Goal: Task Accomplishment & Management: Use online tool/utility

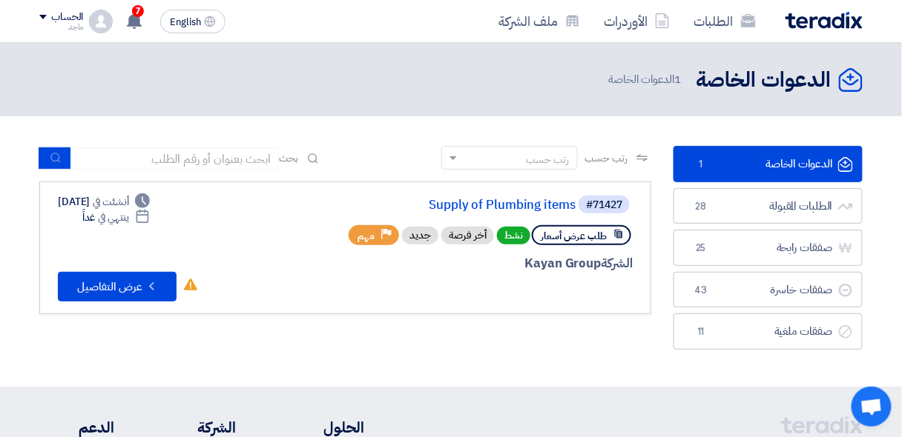
click at [554, 237] on span "طلب عرض أسعار" at bounding box center [574, 236] width 66 height 14
click at [606, 238] on span "طلب عرض أسعار" at bounding box center [574, 236] width 66 height 14
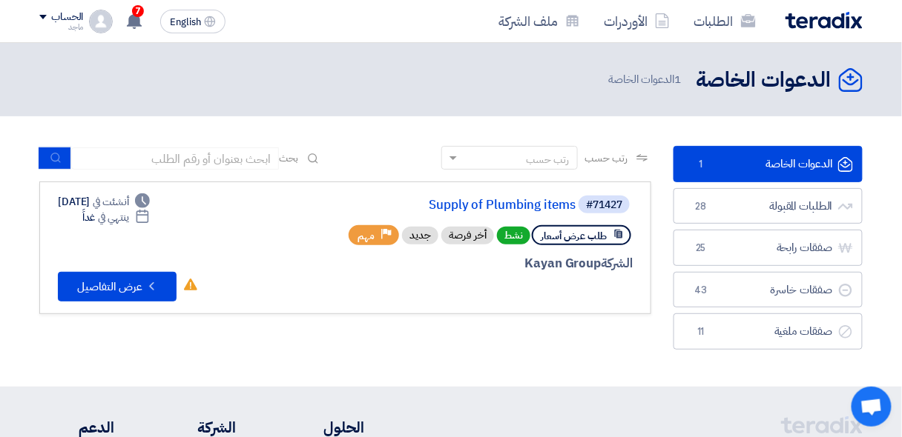
click at [606, 238] on span "طلب عرض أسعار" at bounding box center [574, 236] width 66 height 14
click at [552, 234] on span "طلب عرض أسعار" at bounding box center [574, 236] width 66 height 14
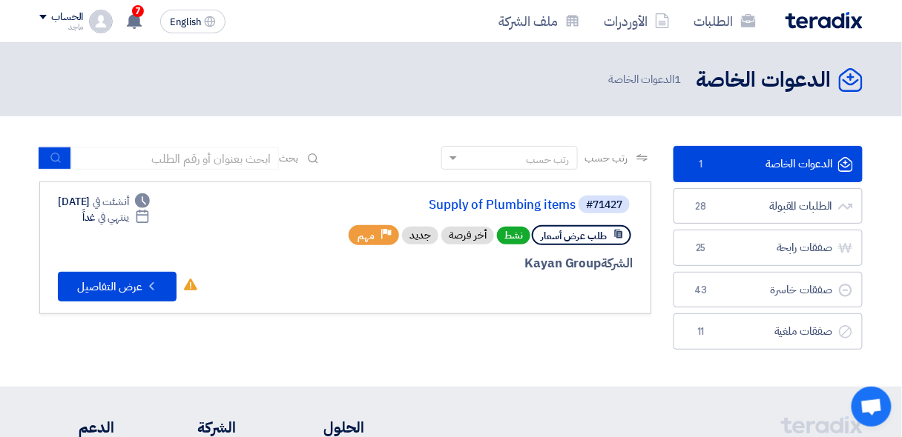
click at [552, 234] on span "طلب عرض أسعار" at bounding box center [574, 236] width 66 height 14
click at [472, 211] on link "Supply of Plumbing items" at bounding box center [427, 205] width 297 height 13
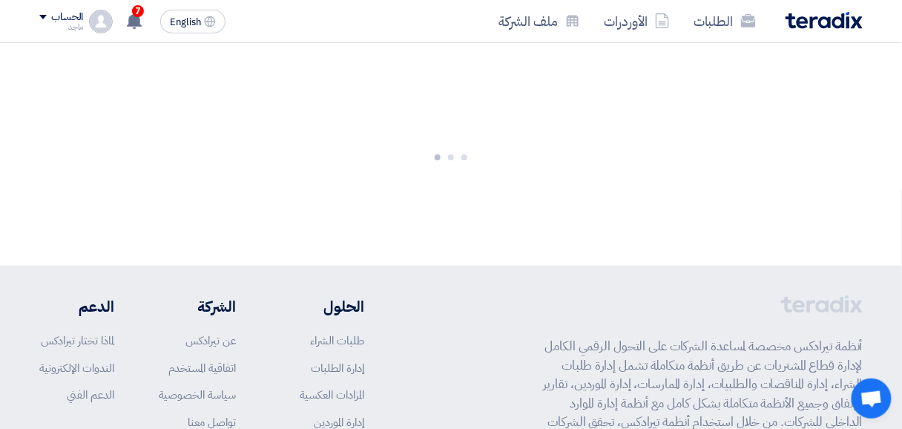
click at [472, 211] on div at bounding box center [451, 154] width 902 height 222
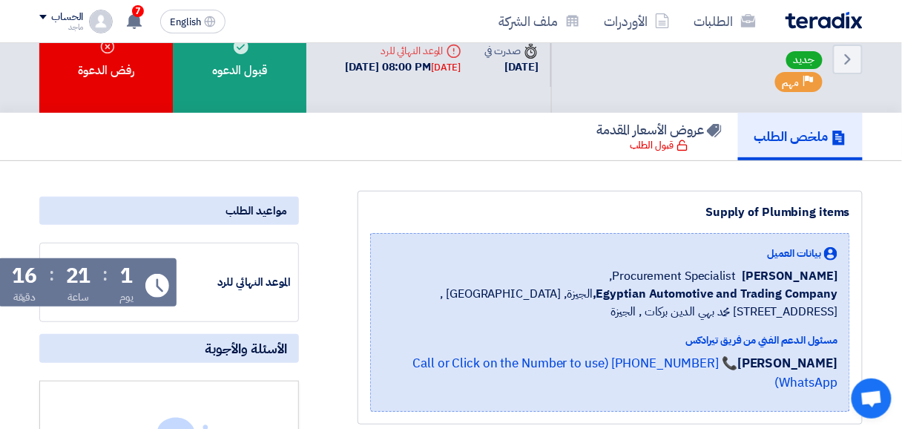
scroll to position [20, 0]
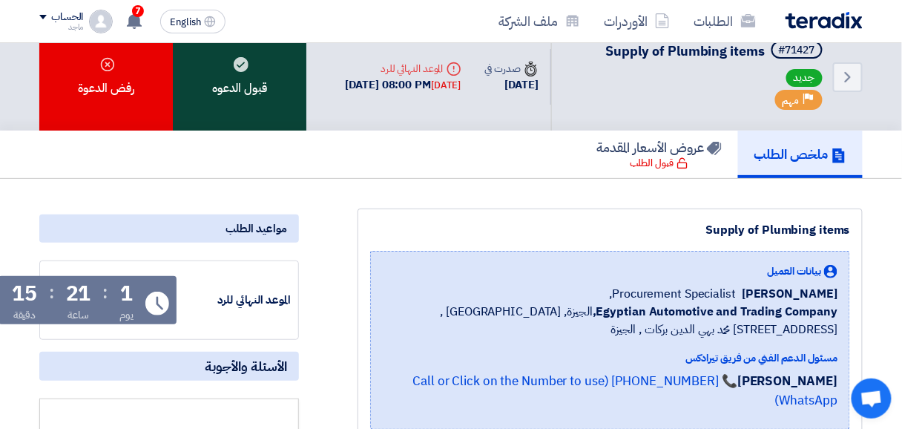
click at [278, 90] on div "قبول الدعوه" at bounding box center [239, 77] width 133 height 108
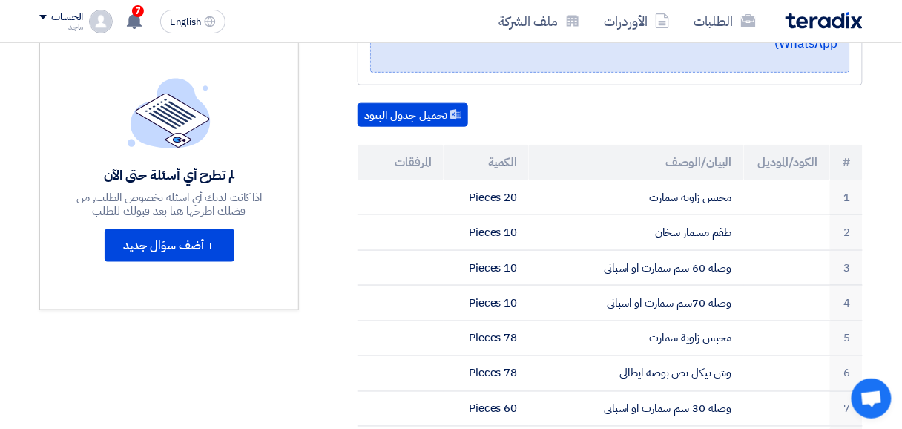
scroll to position [371, 0]
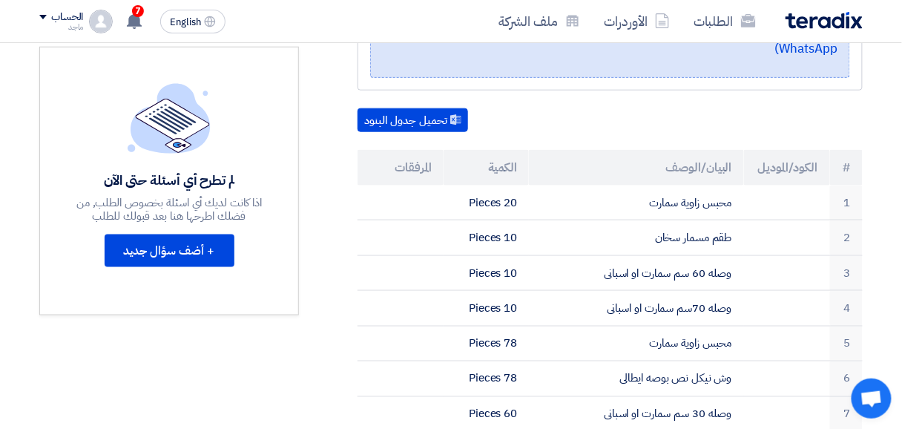
click at [280, 245] on div "لم تطرح أي أسئلة حتى الآن اذا كانت لديك أي اسئلة بخصوص الطلب, من فضلك اطرحها هن…" at bounding box center [169, 181] width 260 height 268
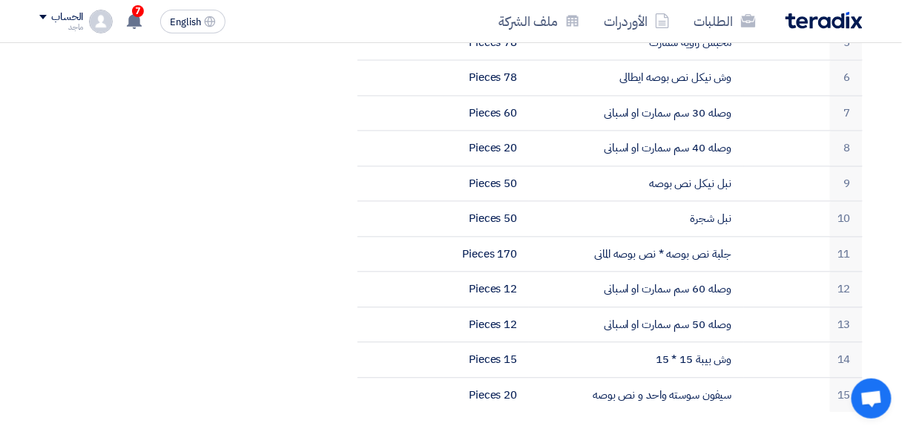
scroll to position [673, 0]
click at [42, 261] on div "مواعيد الطلب الموعد النهائي للرد Time Remaining 1 يوم : 21 ساعة : 7 دقيقة الأسئ…" at bounding box center [169, 241] width 282 height 1370
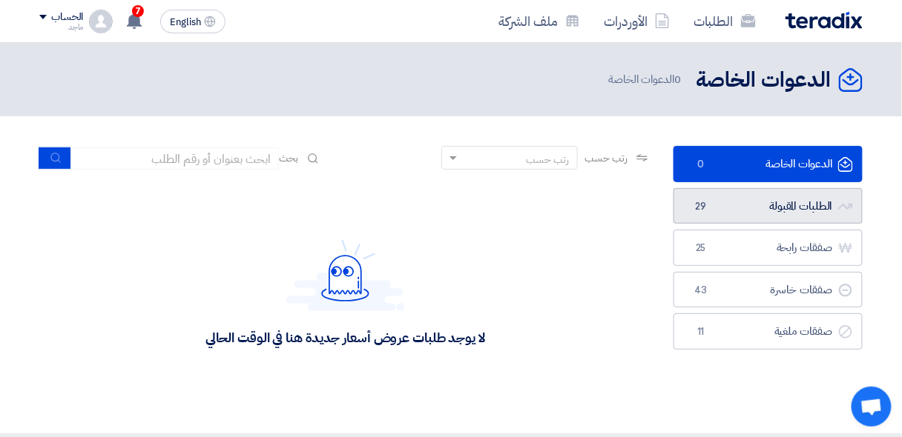
click at [758, 204] on link "الطلبات المقبولة الطلبات المقبولة 29" at bounding box center [767, 206] width 189 height 36
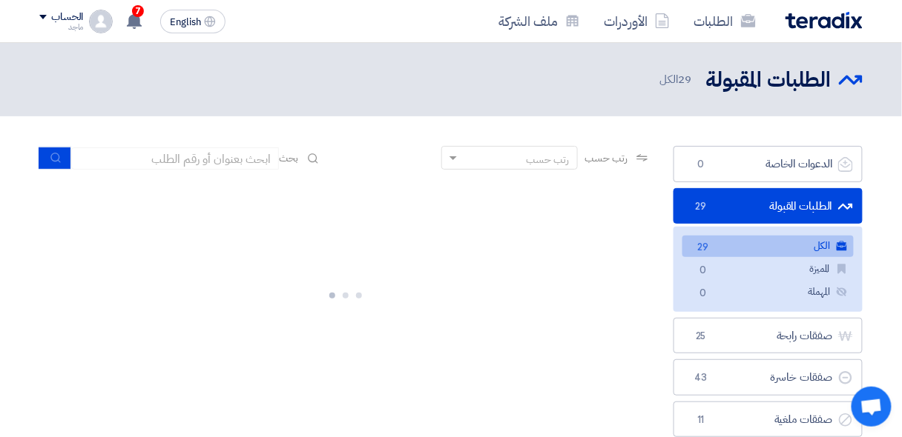
click at [758, 204] on link "الطلبات المقبولة الطلبات المقبولة 29" at bounding box center [767, 206] width 189 height 36
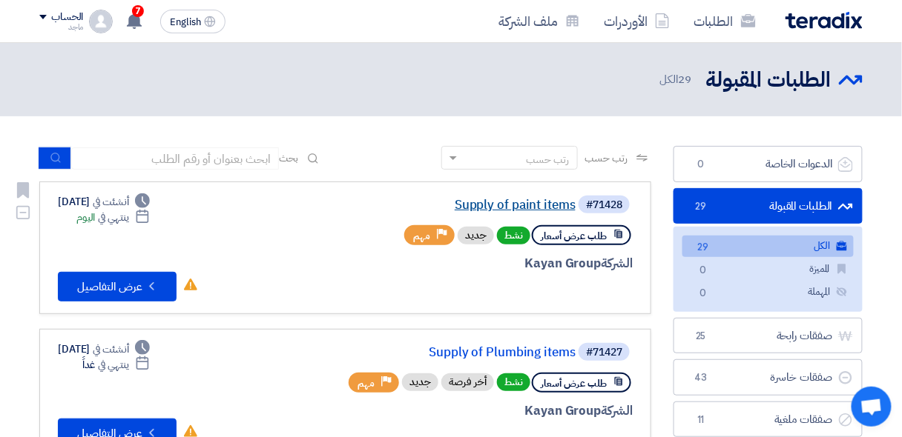
click at [485, 204] on link "Supply of paint items" at bounding box center [427, 205] width 297 height 13
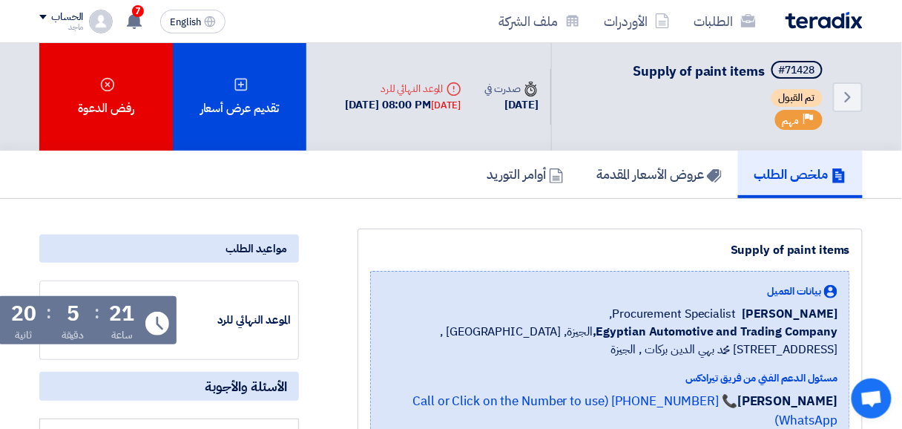
click at [459, 17] on div "الطلبات الأوردرات ملف الشركة" at bounding box center [616, 21] width 494 height 35
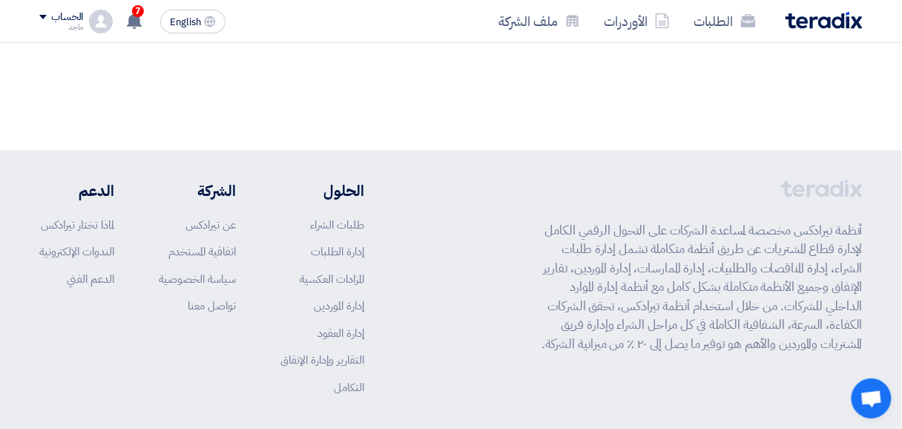
scroll to position [1218, 0]
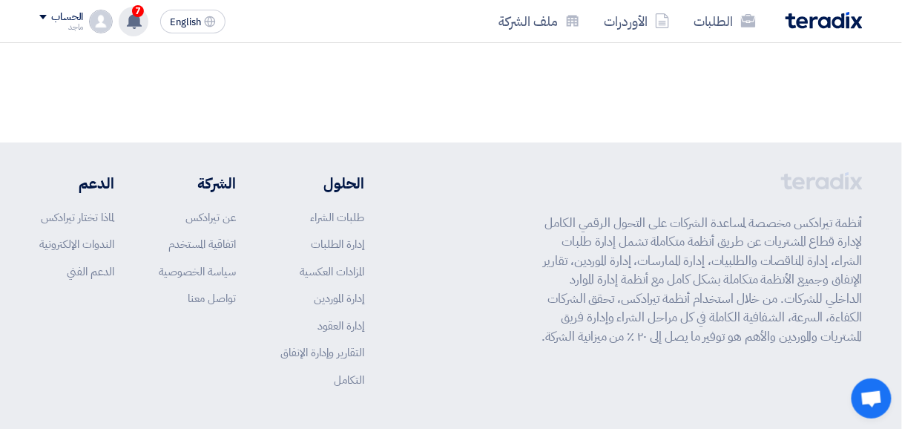
click at [144, 19] on div "7 تم مشاهدة العرض المقدم للطلب "توريد ماكينه ختم الوقت و التاريخ - مرفق صورة" م…" at bounding box center [134, 22] width 30 height 30
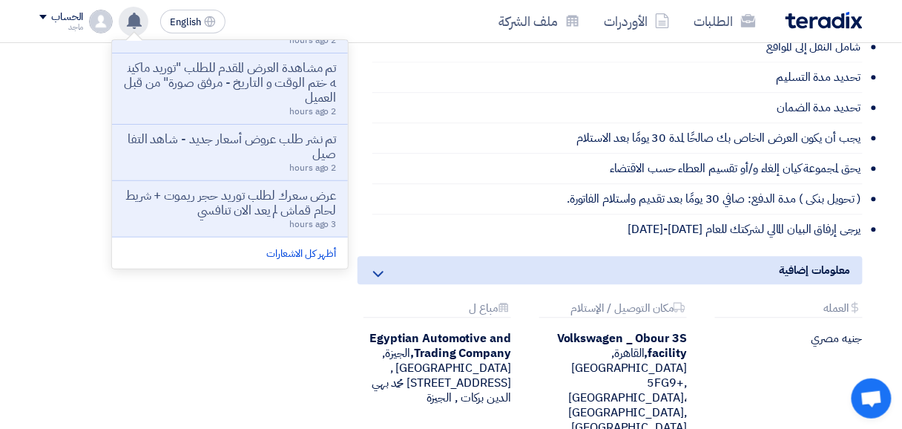
scroll to position [440, 0]
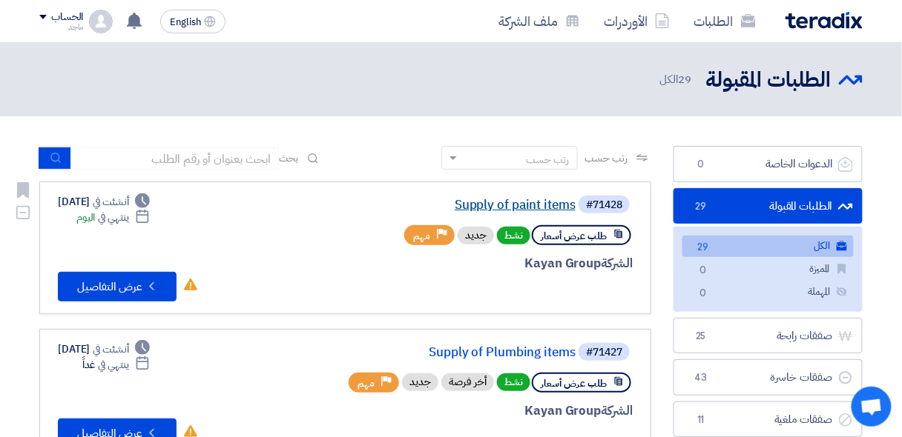
click at [484, 207] on link "Supply of paint items" at bounding box center [427, 205] width 297 height 13
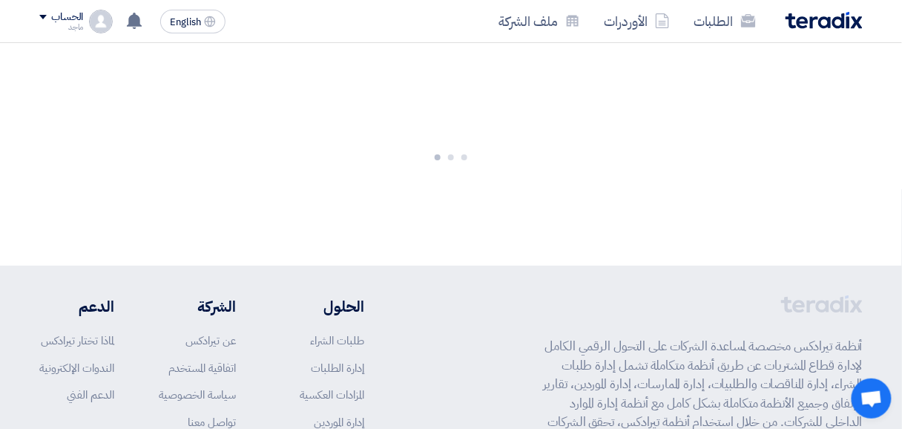
click at [484, 207] on div at bounding box center [451, 154] width 902 height 222
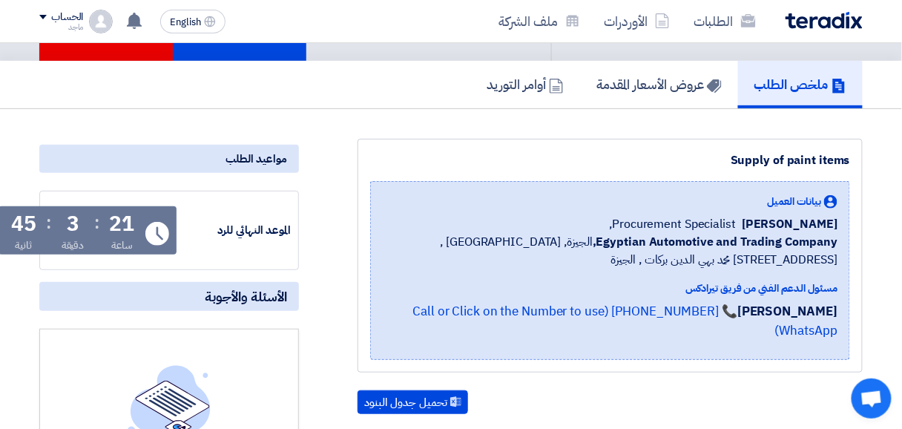
scroll to position [90, 0]
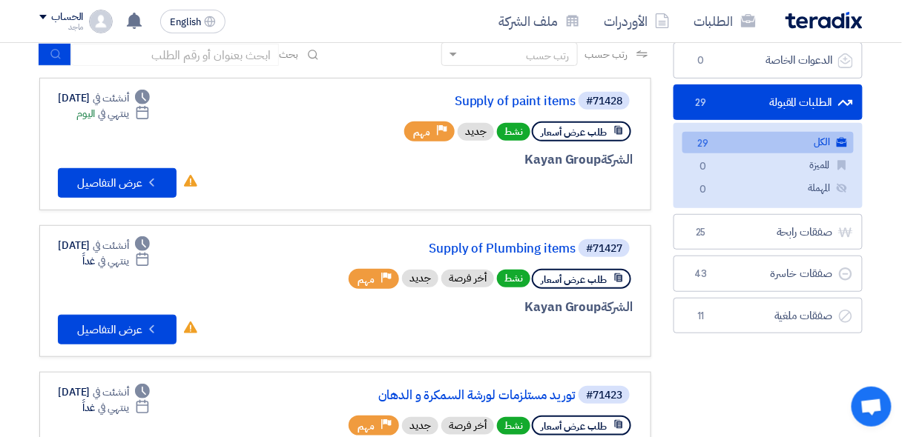
scroll to position [105, 0]
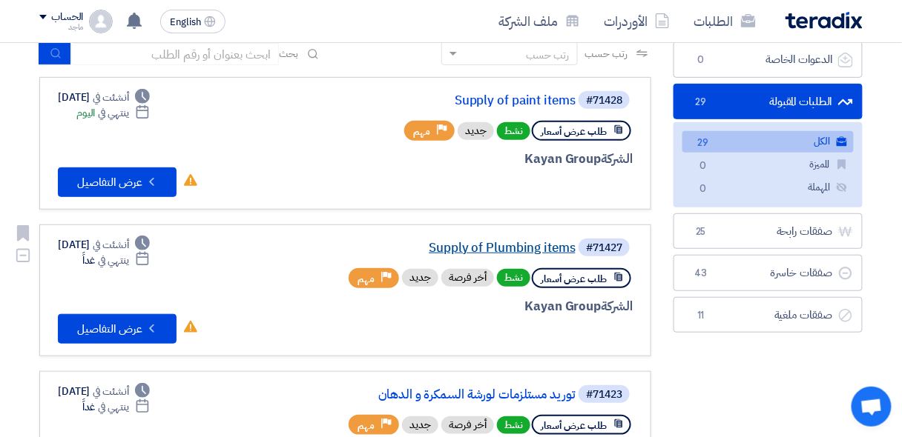
click at [480, 251] on link "Supply of Plumbing items" at bounding box center [427, 248] width 297 height 13
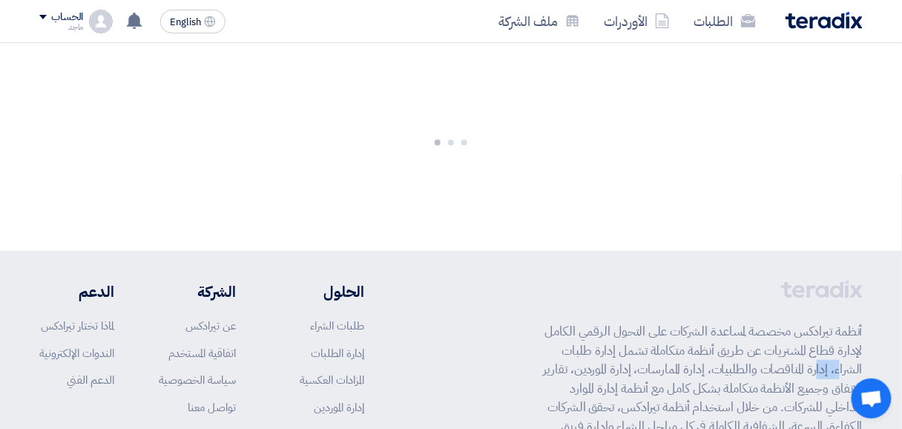
click at [480, 251] on app-shell "الطلبات الأوردرات ملف الشركة English EN تم مشاهدة العرض المقدم للطلب "توريد ماك…" at bounding box center [451, 309] width 902 height 563
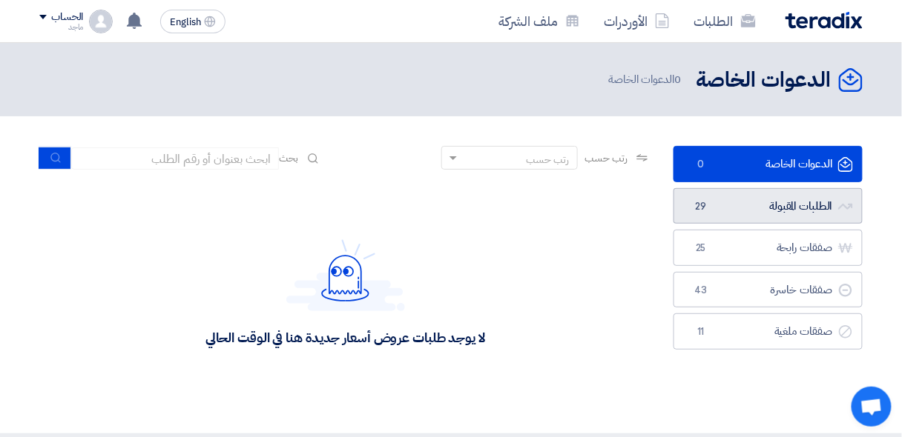
click at [738, 217] on link "الطلبات المقبولة الطلبات المقبولة 29" at bounding box center [767, 206] width 189 height 36
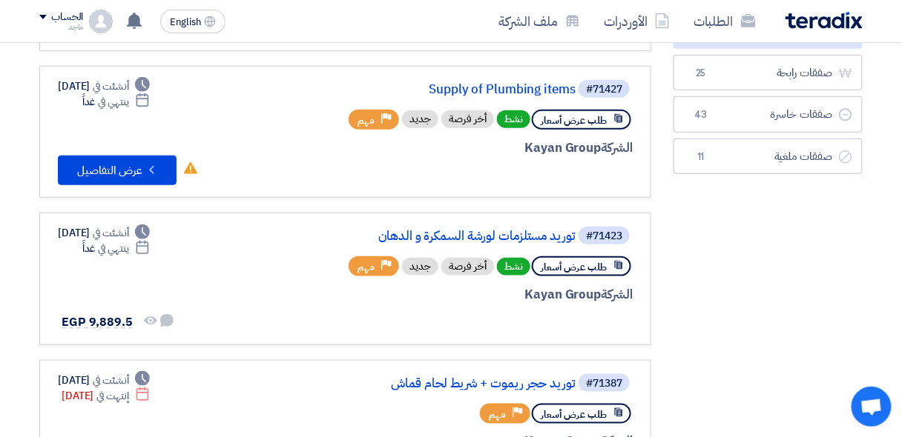
scroll to position [280, 0]
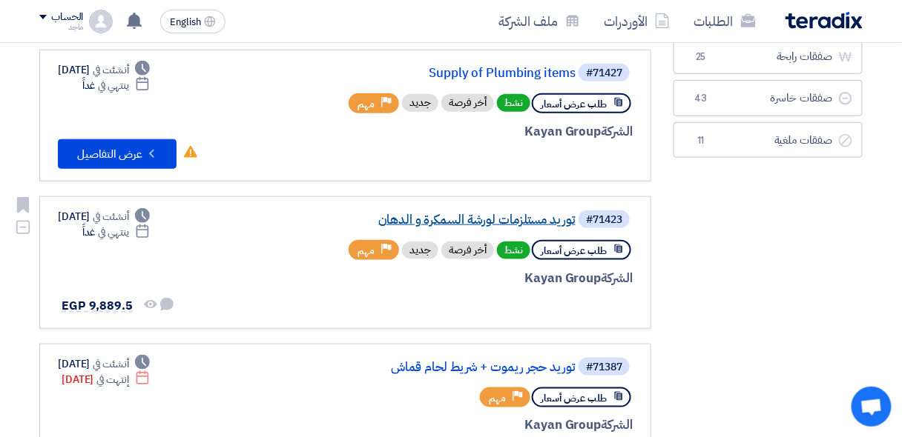
click at [451, 220] on link "توريد مستلزمات لورشة السمكرة و الدهان" at bounding box center [427, 220] width 297 height 13
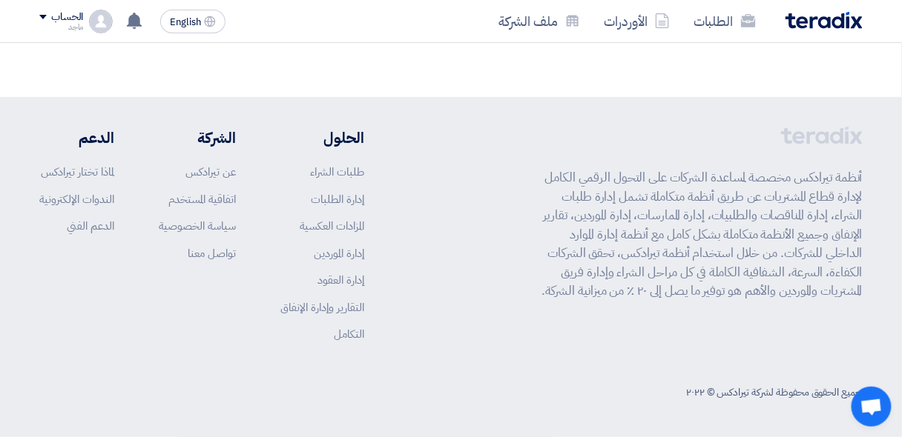
click at [451, 220] on footer "أنظمة تيرادكس مخصصة لمساعدة الشركات على التحول الرقمي الكامل لإدارة قطاع المشتر…" at bounding box center [451, 267] width 902 height 340
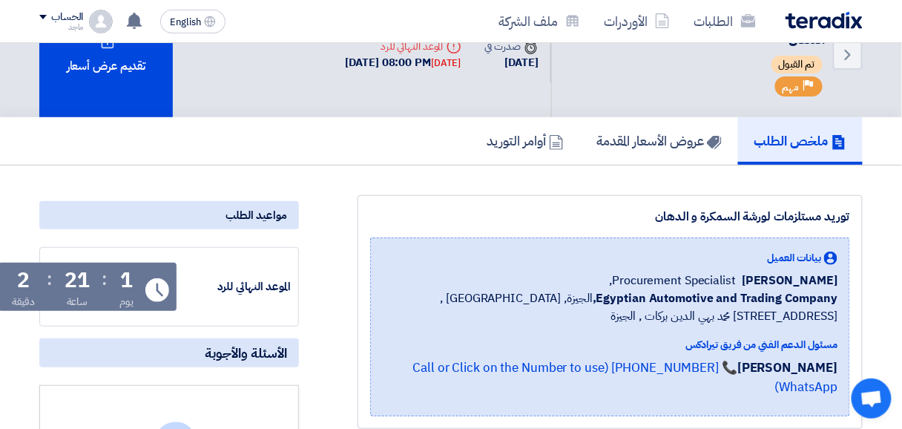
scroll to position [50, 0]
click at [175, 130] on div "ملخص الطلب عروض الأسعار المقدمة أوامر التوريد" at bounding box center [450, 141] width 823 height 47
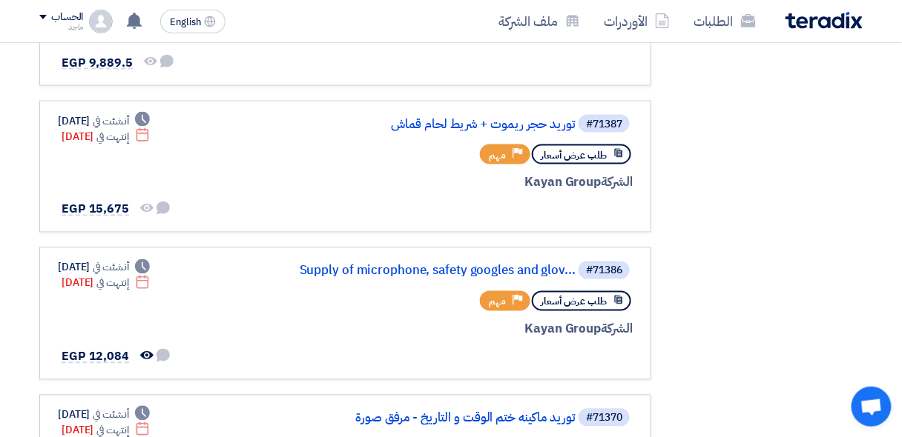
scroll to position [523, 0]
click at [394, 274] on link "Supply of microphone, safety googles and glov..." at bounding box center [427, 271] width 297 height 13
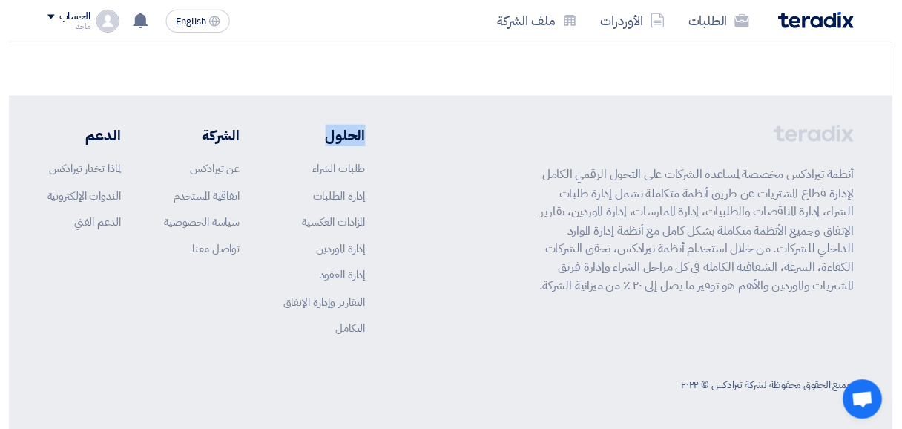
scroll to position [79, 0]
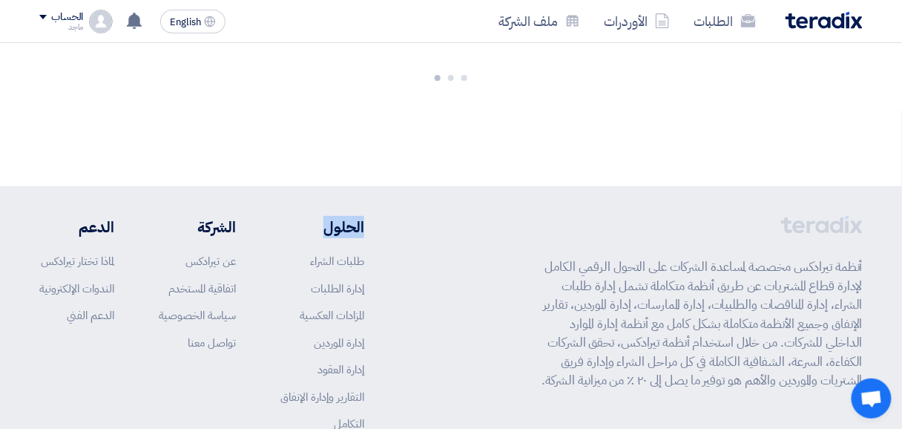
click at [394, 274] on div "أنظمة تيرادكس مخصصة لمساعدة الشركات على التحول الرقمي الكامل لإدارة قطاع المشتر…" at bounding box center [450, 335] width 823 height 239
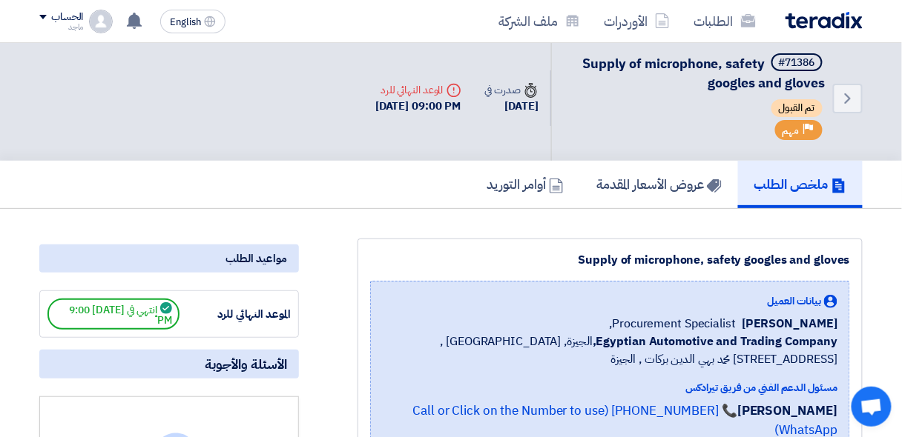
scroll to position [0, 0]
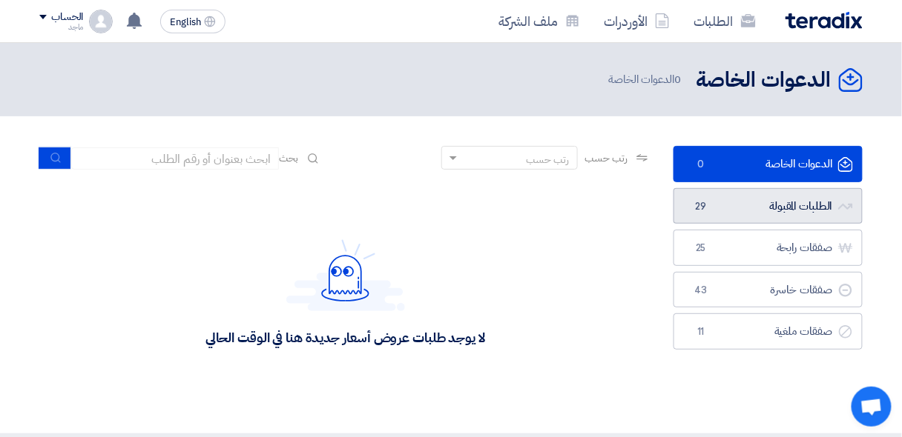
click at [758, 211] on link "الطلبات المقبولة الطلبات المقبولة 29" at bounding box center [767, 206] width 189 height 36
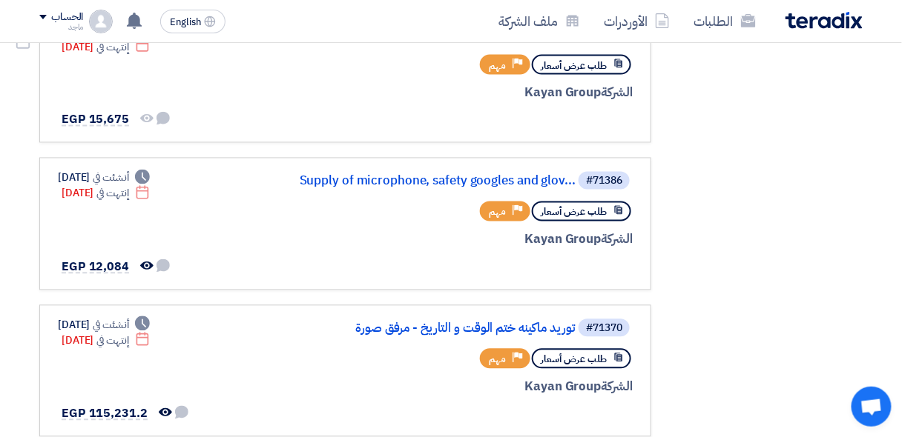
scroll to position [619, 0]
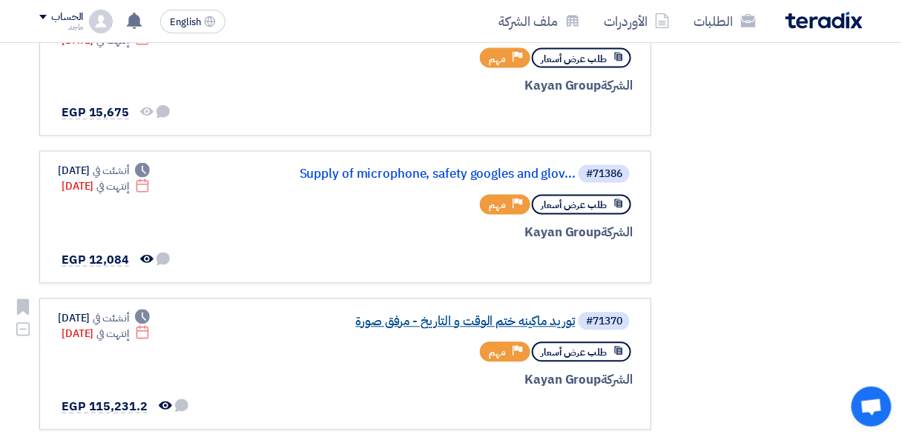
click at [387, 320] on link "توريد ماكينه ختم الوقت و التاريخ - مرفق صورة" at bounding box center [427, 322] width 297 height 13
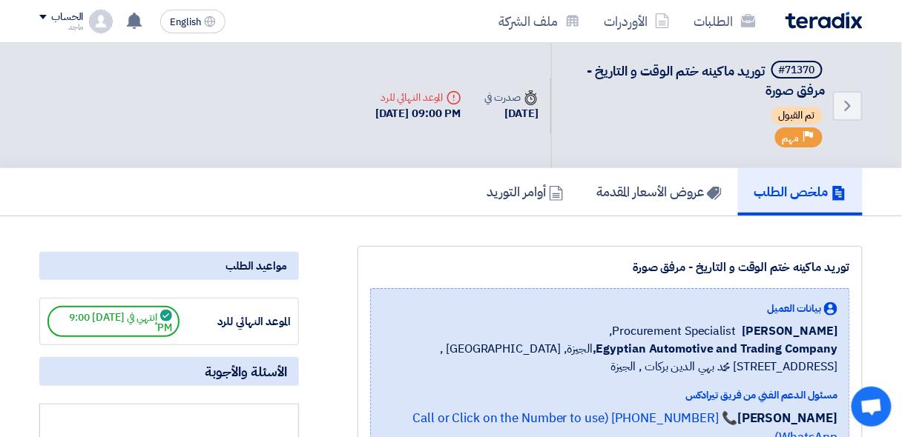
click at [386, 319] on div "بيانات العميل Fady Mahmoud Procurement Specialist, Egyptian Automotive and Trad…" at bounding box center [610, 338] width 455 height 75
click at [385, 317] on div "بيانات العميل Fady Mahmoud Procurement Specialist, Egyptian Automotive and Trad…" at bounding box center [610, 338] width 455 height 75
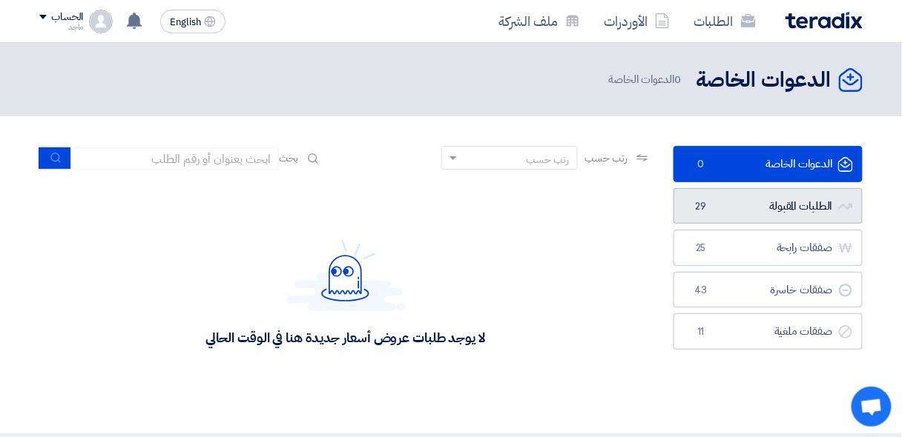
click at [720, 207] on link "الطلبات المقبولة الطلبات المقبولة 29" at bounding box center [767, 206] width 189 height 36
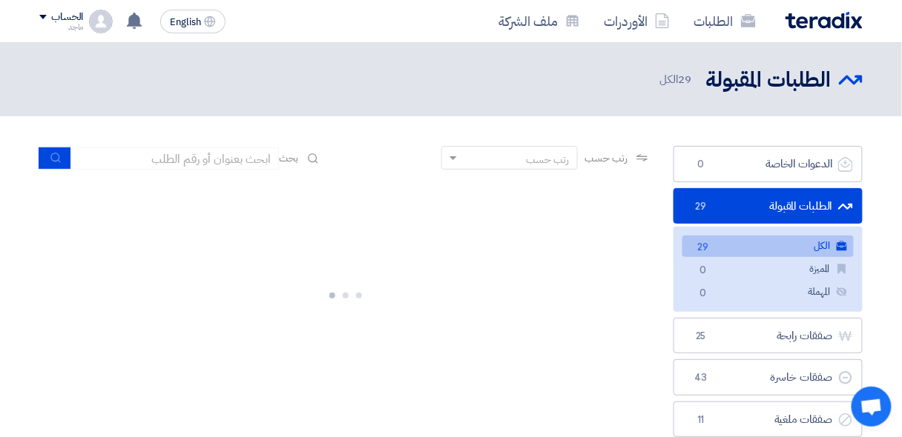
click at [721, 207] on link "الطلبات المقبولة الطلبات المقبولة 29" at bounding box center [767, 206] width 189 height 36
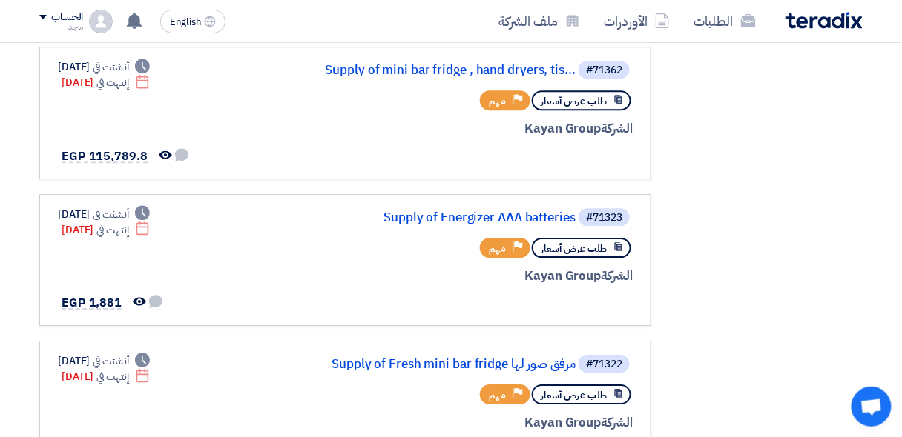
scroll to position [1022, 0]
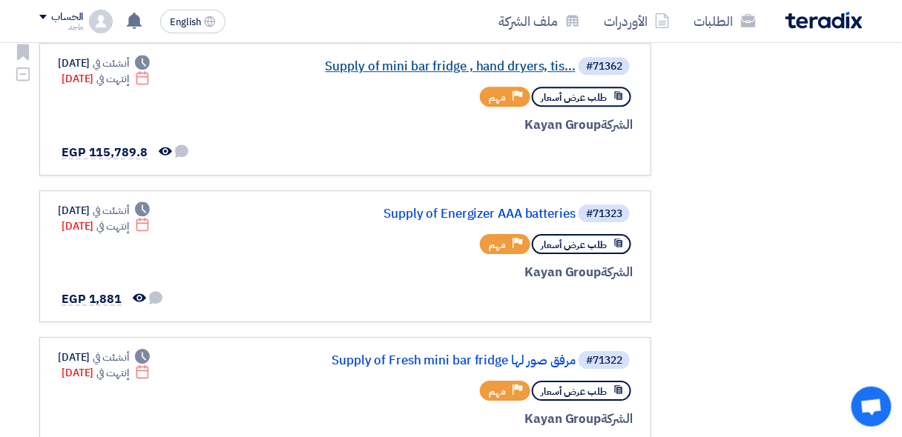
click at [469, 60] on link "Supply of mini bar fridge , hand dryers, tis..." at bounding box center [427, 66] width 297 height 13
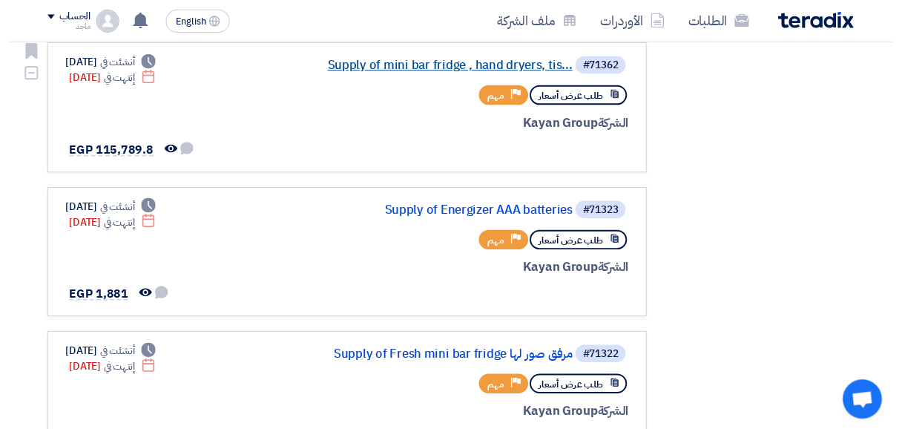
scroll to position [65, 0]
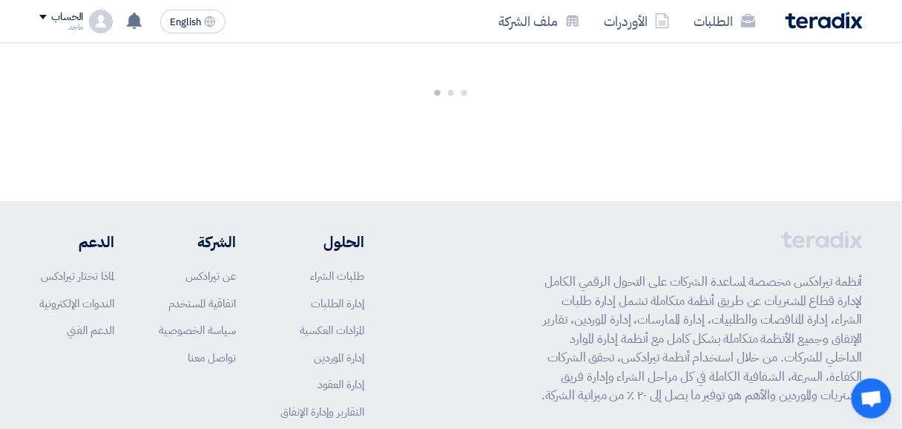
click at [469, 57] on div at bounding box center [451, 89] width 902 height 222
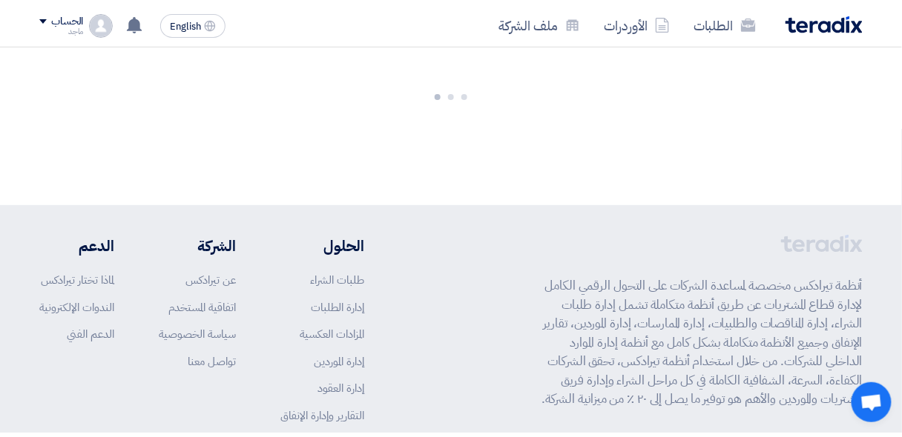
scroll to position [0, 0]
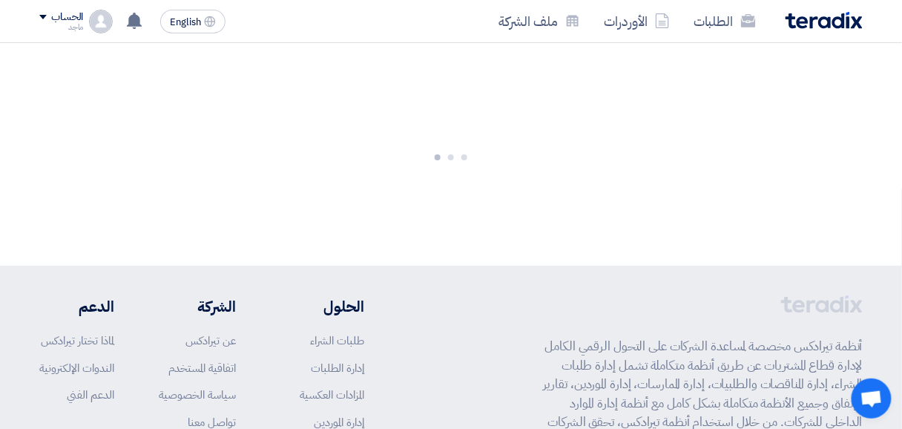
click at [469, 57] on div at bounding box center [451, 154] width 902 height 222
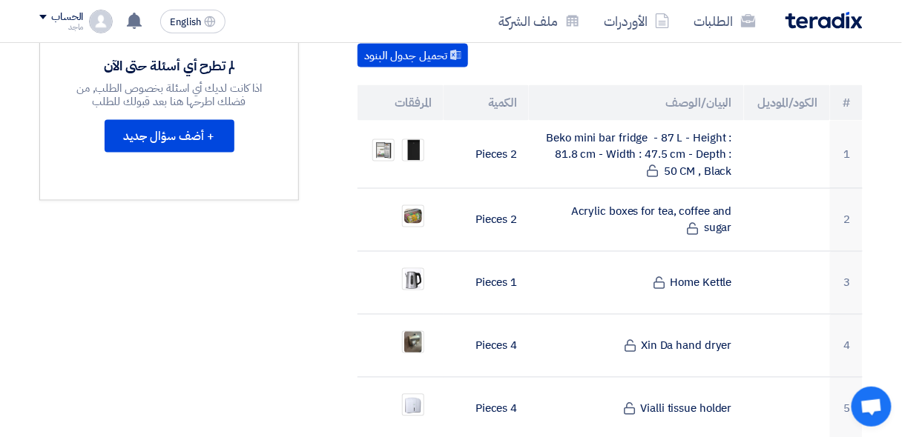
scroll to position [508, 0]
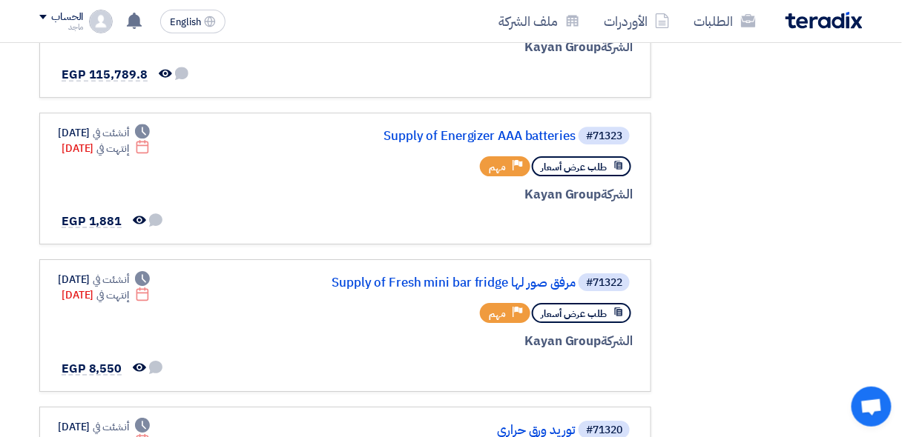
scroll to position [1126, 0]
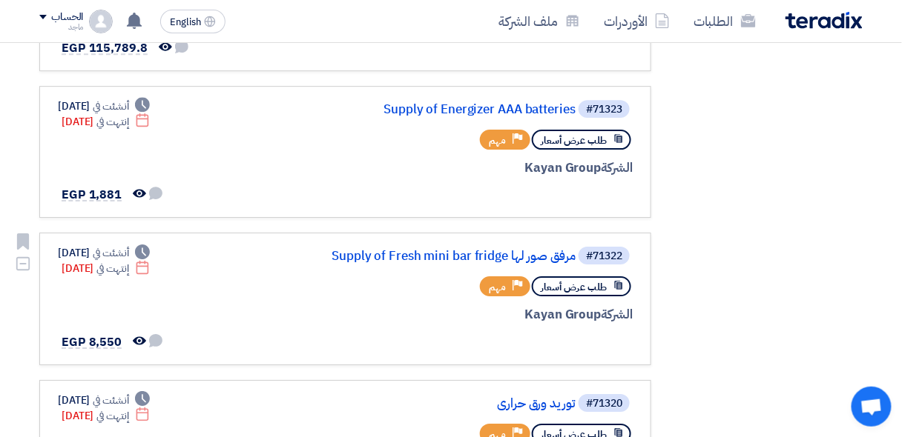
click at [386, 259] on div "#71322 Supply of Fresh mini bar fridge مرفق صور لها" at bounding box center [454, 255] width 357 height 21
click at [392, 253] on link "Supply of Fresh mini bar fridge مرفق صور لها" at bounding box center [427, 256] width 297 height 13
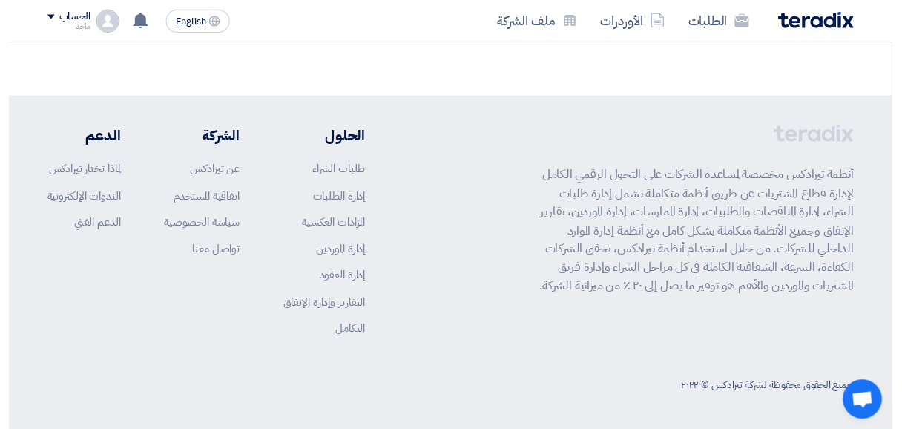
scroll to position [6, 0]
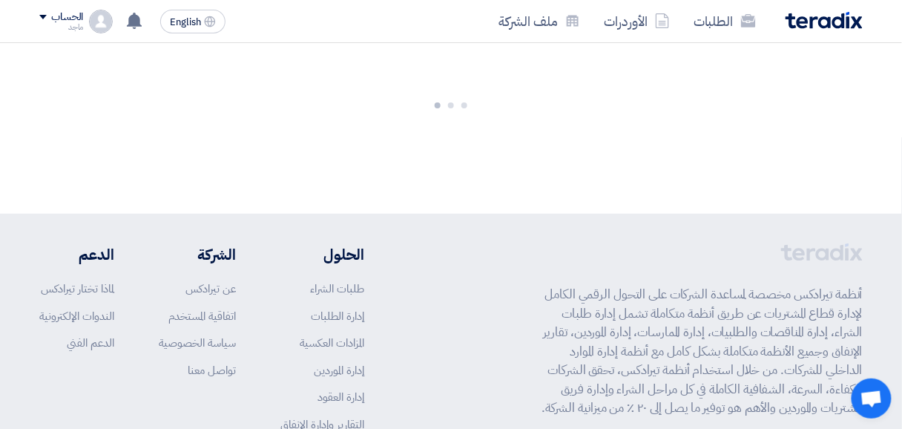
click at [392, 253] on div "أنظمة تيرادكس مخصصة لمساعدة الشركات على التحول الرقمي الكامل لإدارة قطاع المشتر…" at bounding box center [450, 362] width 823 height 239
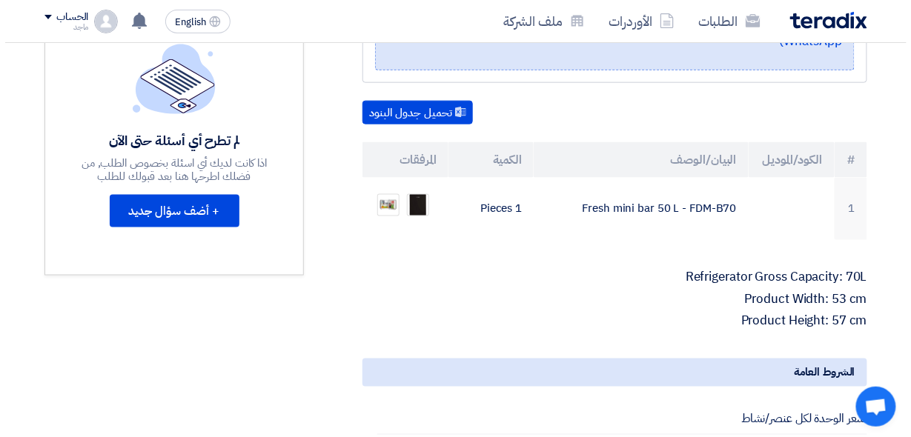
scroll to position [371, 0]
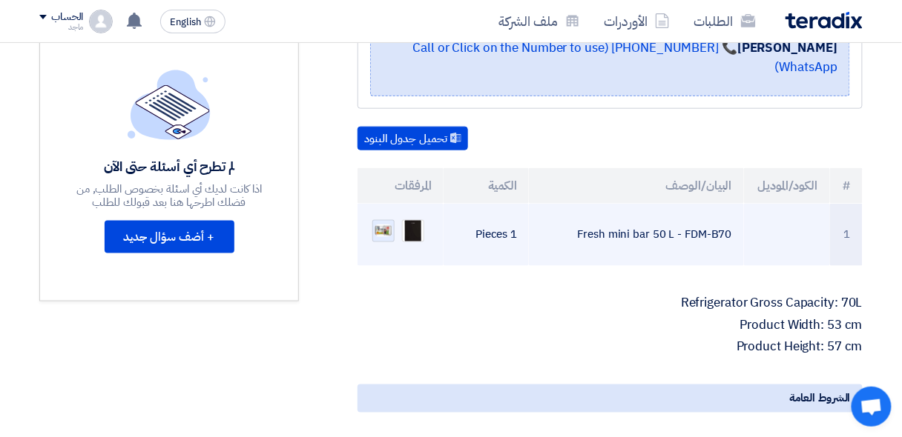
click at [384, 223] on img at bounding box center [383, 231] width 21 height 16
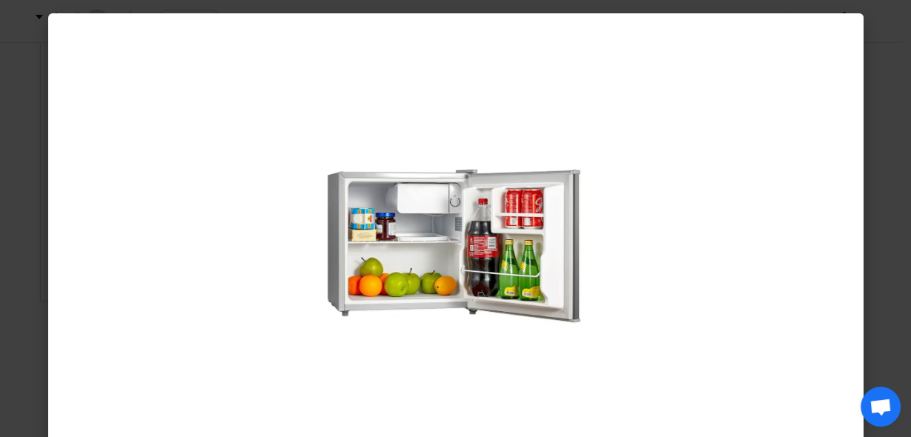
click at [384, 210] on img at bounding box center [455, 244] width 277 height 194
click at [696, 141] on div at bounding box center [456, 243] width 816 height 461
click at [884, 139] on modal-container at bounding box center [455, 218] width 911 height 437
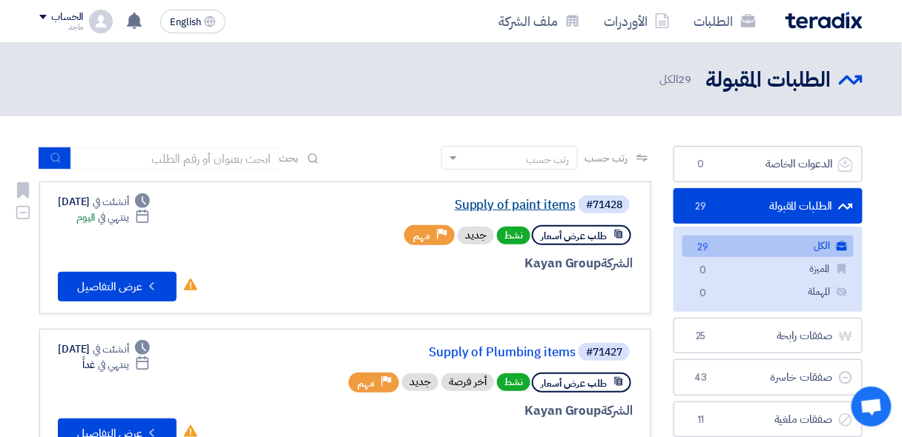
click at [470, 202] on link "Supply of paint items" at bounding box center [427, 205] width 297 height 13
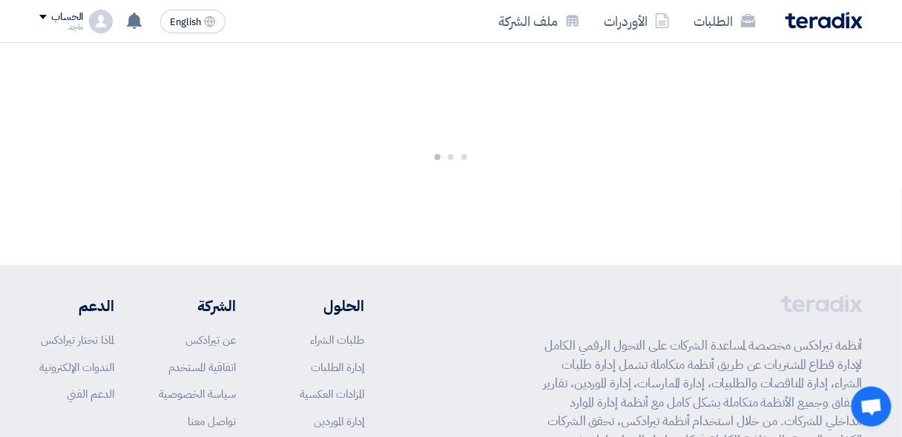
click at [470, 202] on div at bounding box center [451, 154] width 902 height 222
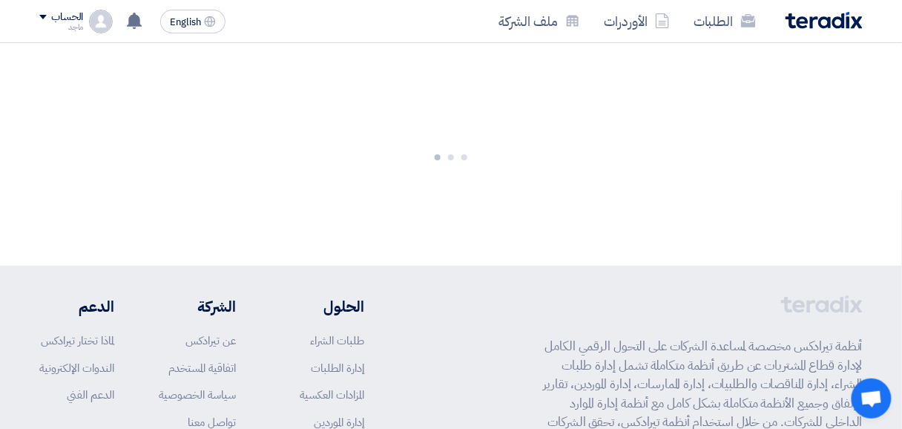
click at [470, 202] on div at bounding box center [451, 154] width 902 height 222
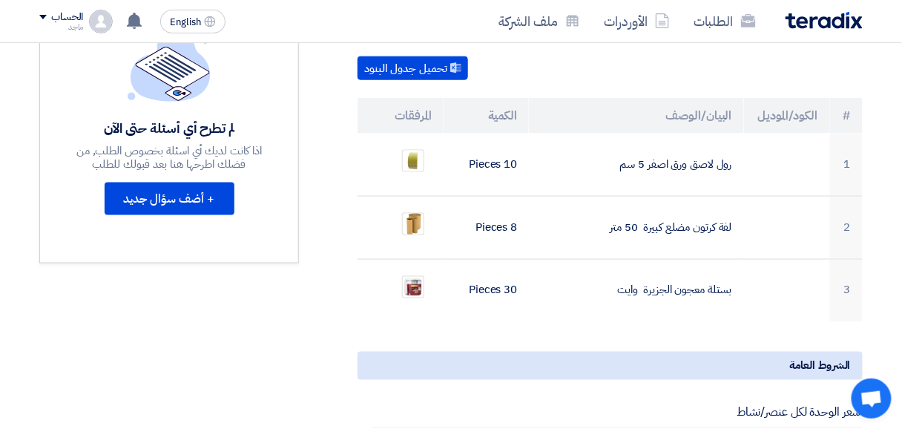
scroll to position [421, 0]
